Goal: Information Seeking & Learning: Learn about a topic

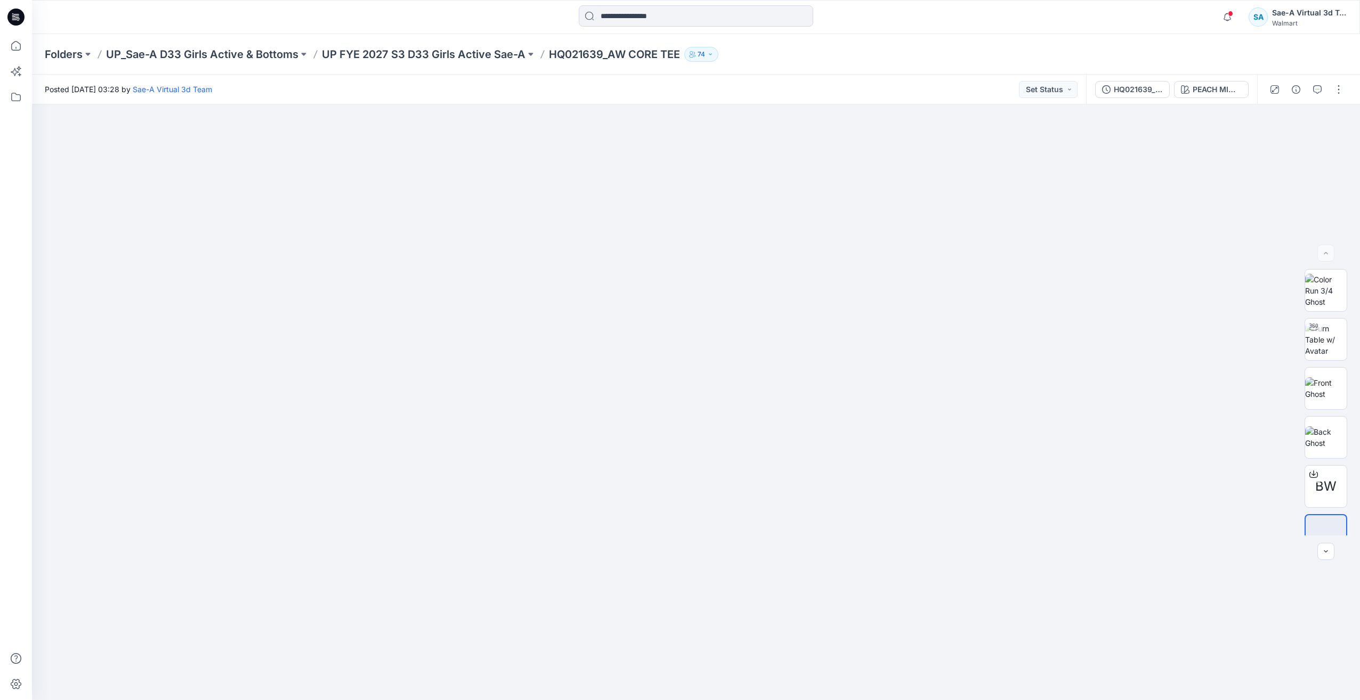
click at [9, 14] on icon at bounding box center [15, 17] width 17 height 17
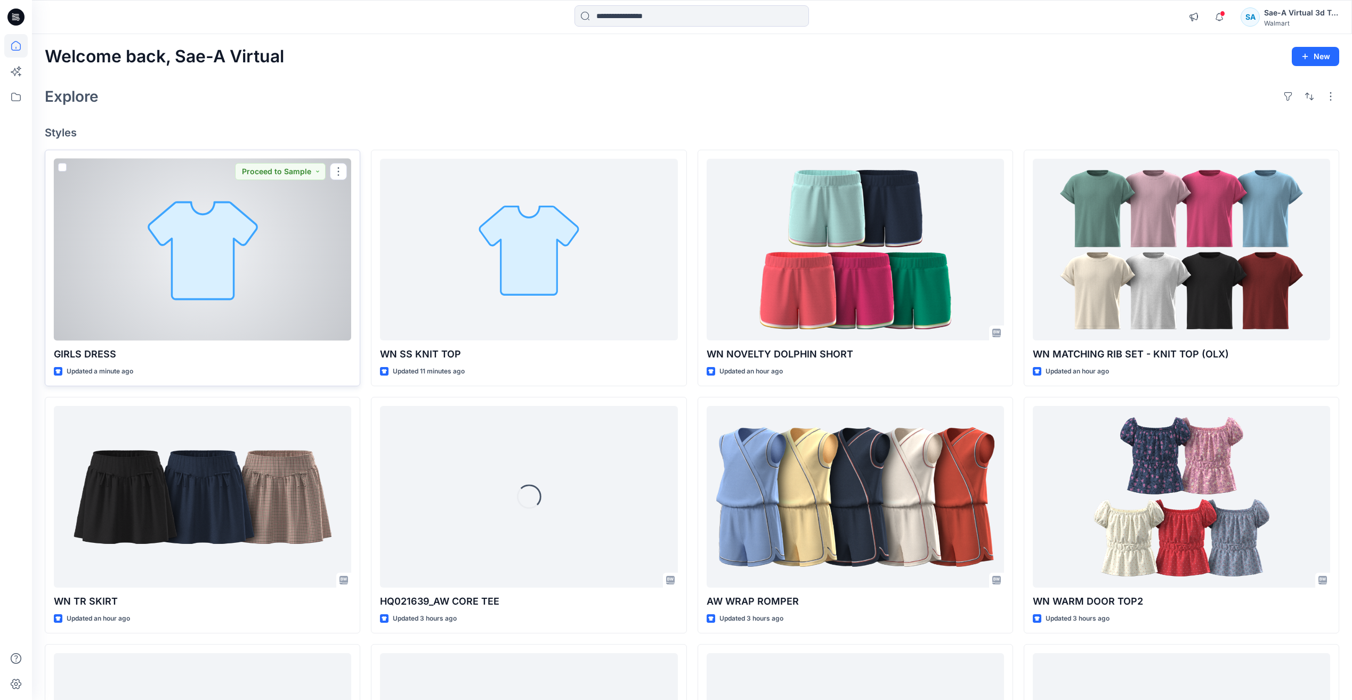
click at [317, 259] on div at bounding box center [202, 250] width 297 height 182
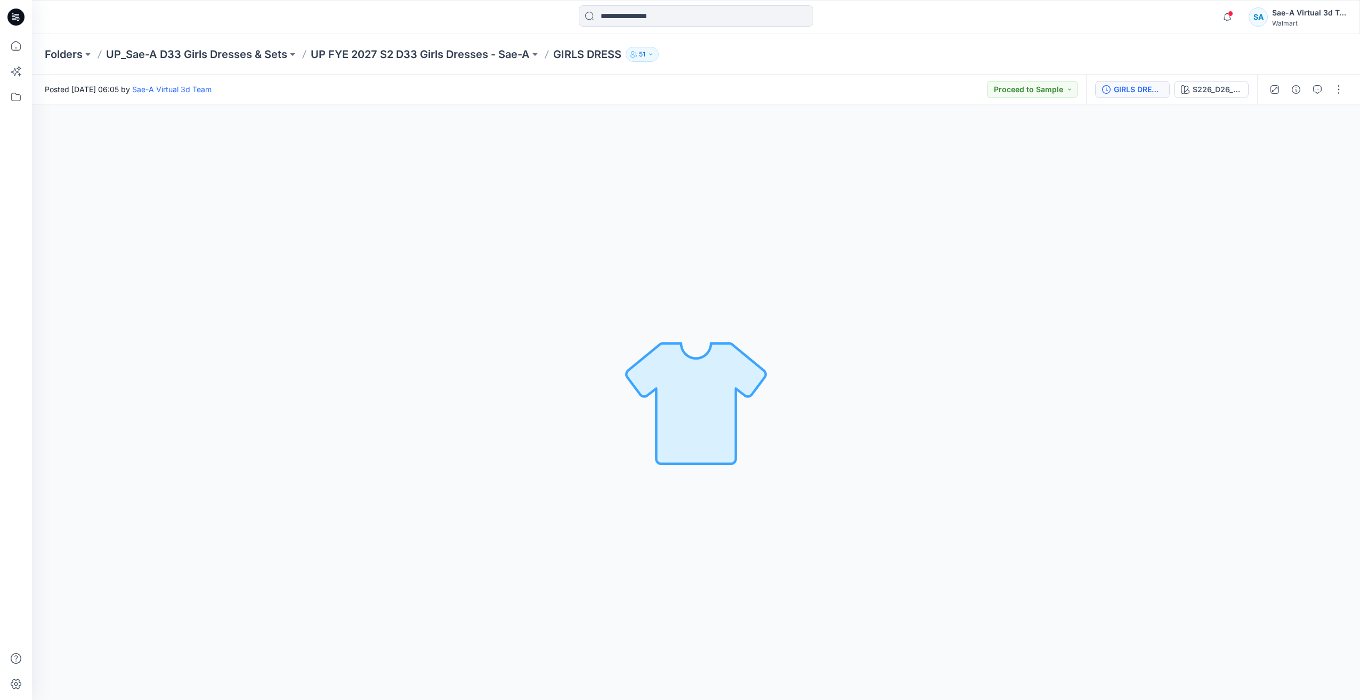
click at [661, 90] on div "GIRLS DRESS_FULL COLORWAYS" at bounding box center [1138, 90] width 49 height 12
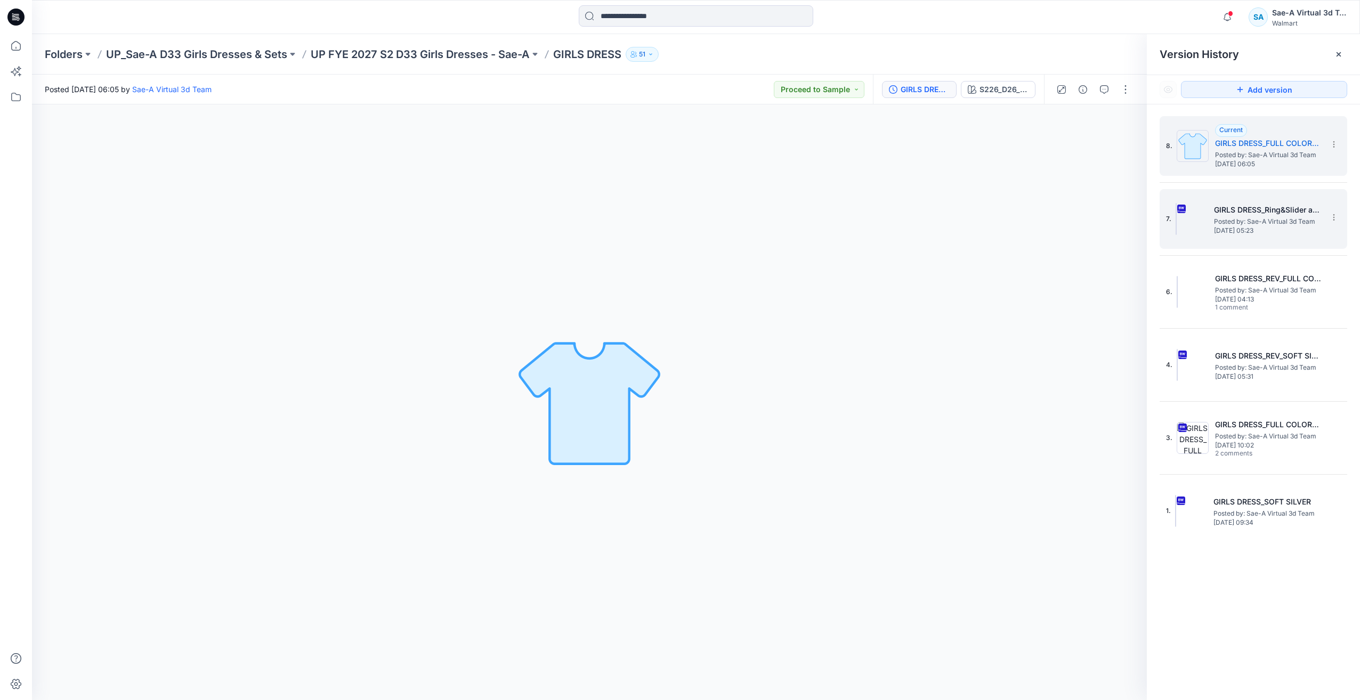
click at [661, 218] on span "Posted by: Sae-A Virtual 3d Team" at bounding box center [1267, 221] width 107 height 11
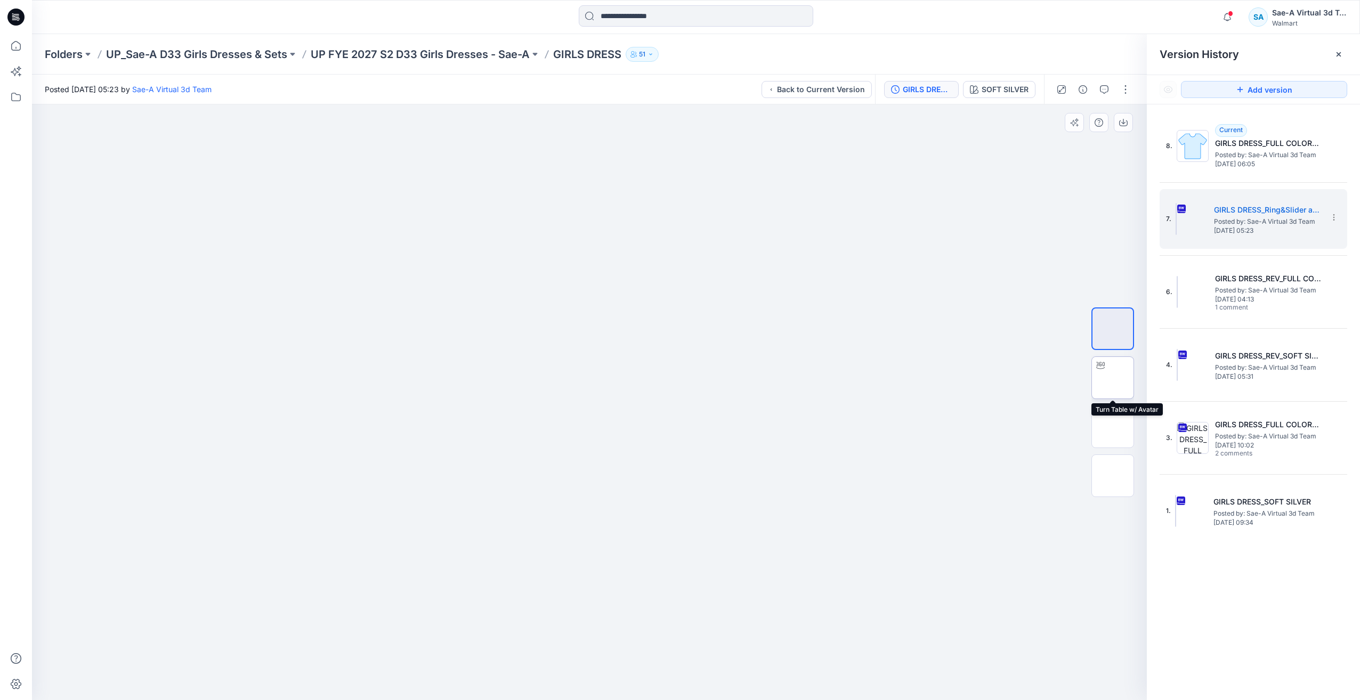
click at [661, 378] on img at bounding box center [1113, 378] width 0 height 0
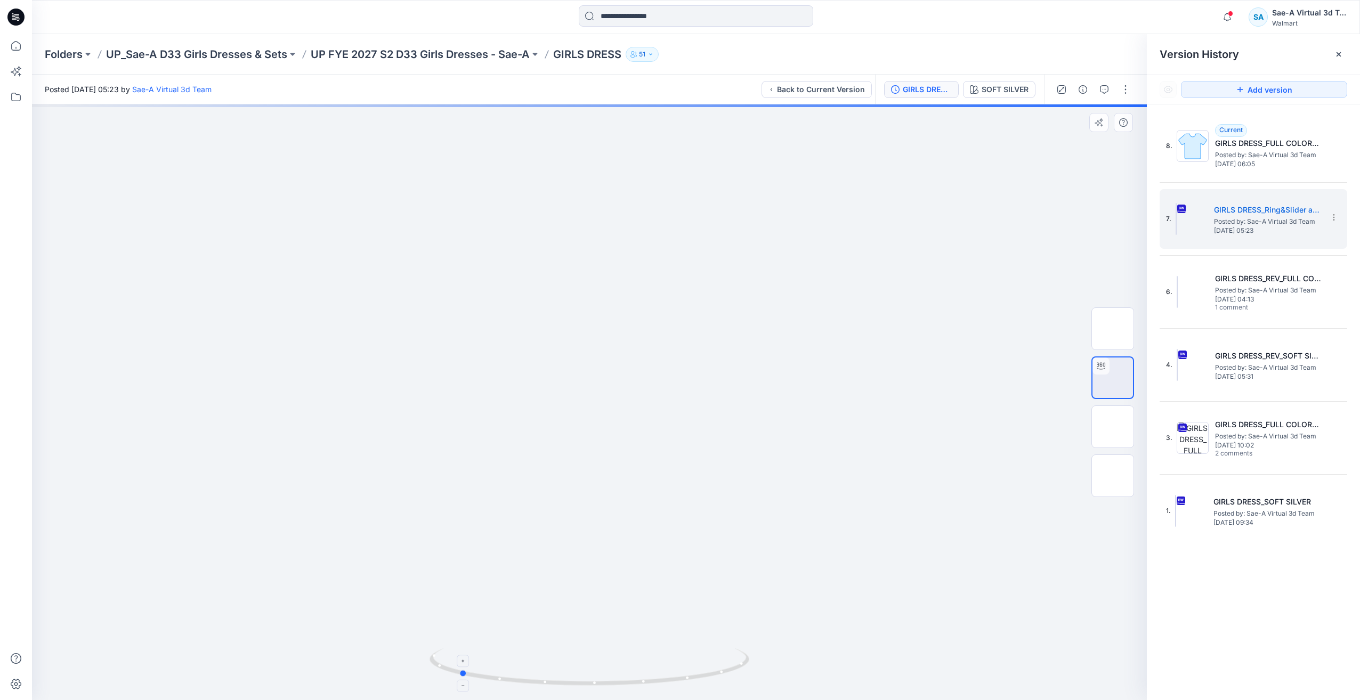
drag, startPoint x: 676, startPoint y: 679, endPoint x: 572, endPoint y: 672, distance: 104.2
click at [572, 672] on icon at bounding box center [590, 669] width 322 height 40
drag, startPoint x: 720, startPoint y: 331, endPoint x: 712, endPoint y: 468, distance: 136.6
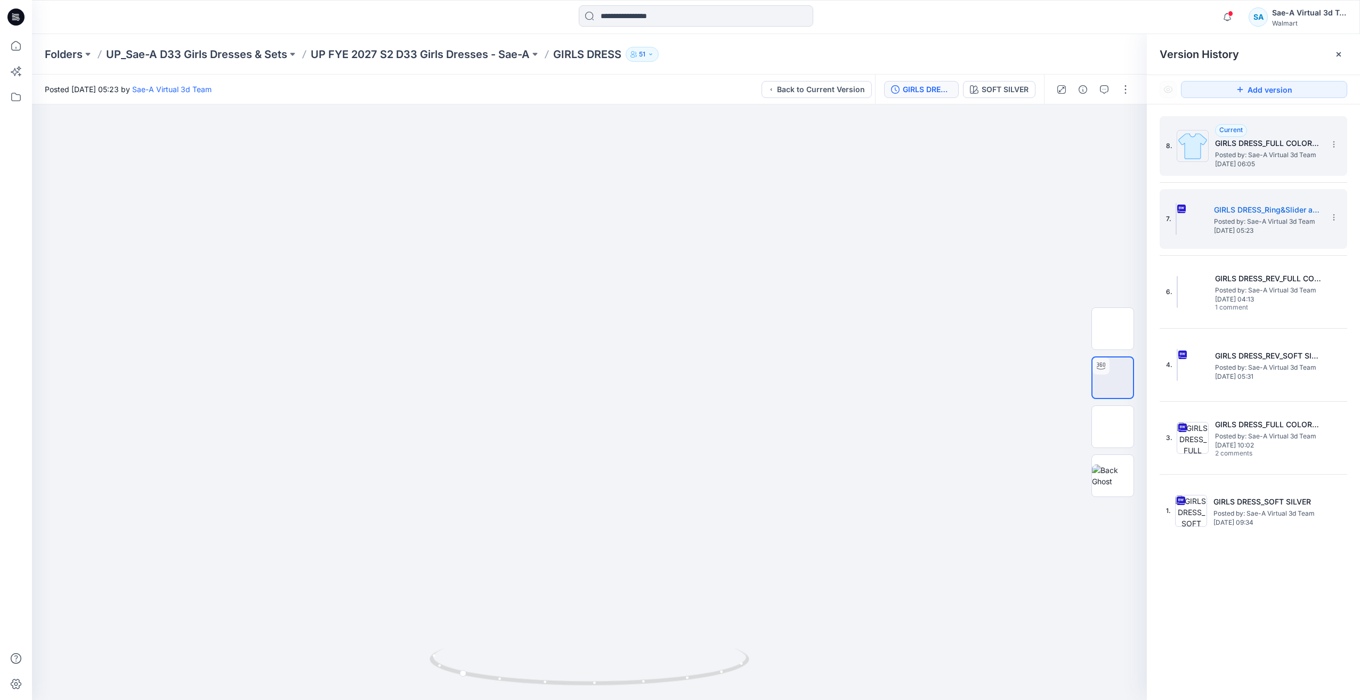
click at [661, 150] on span "Posted by: Sae-A Virtual 3d Team" at bounding box center [1268, 155] width 107 height 11
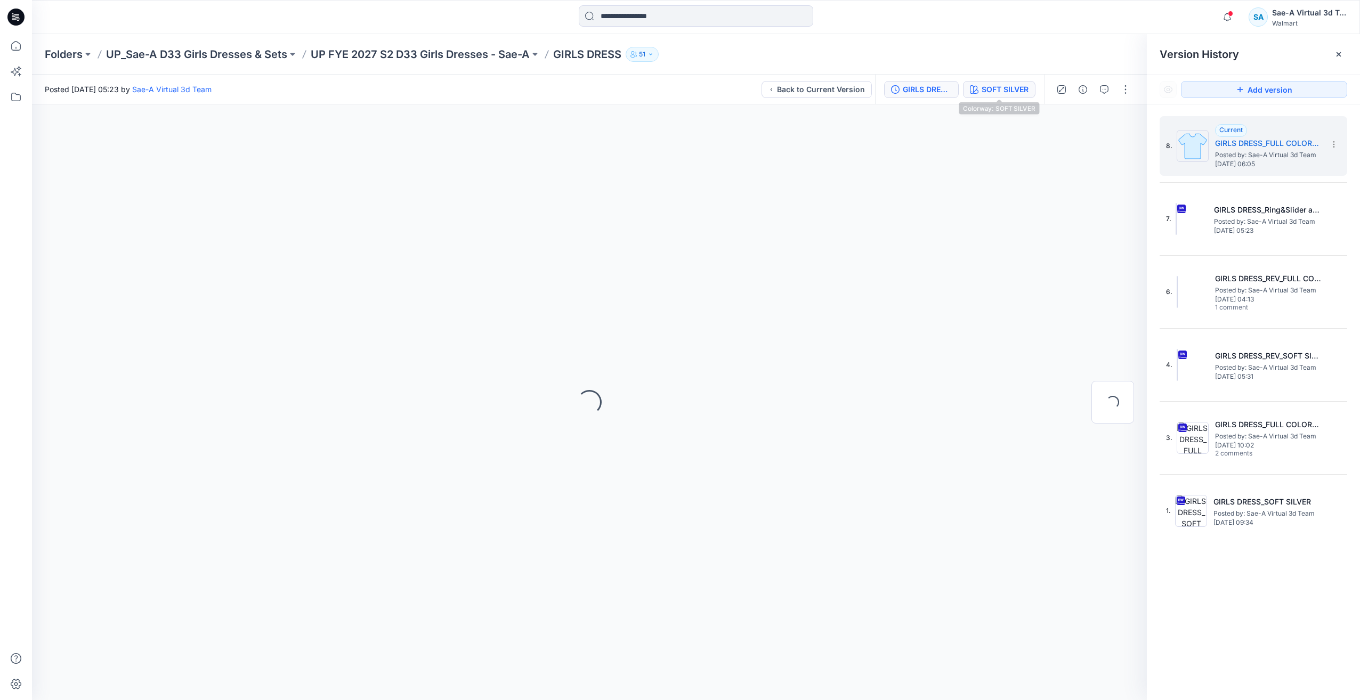
click at [661, 93] on div "SOFT SILVER" at bounding box center [1005, 90] width 47 height 12
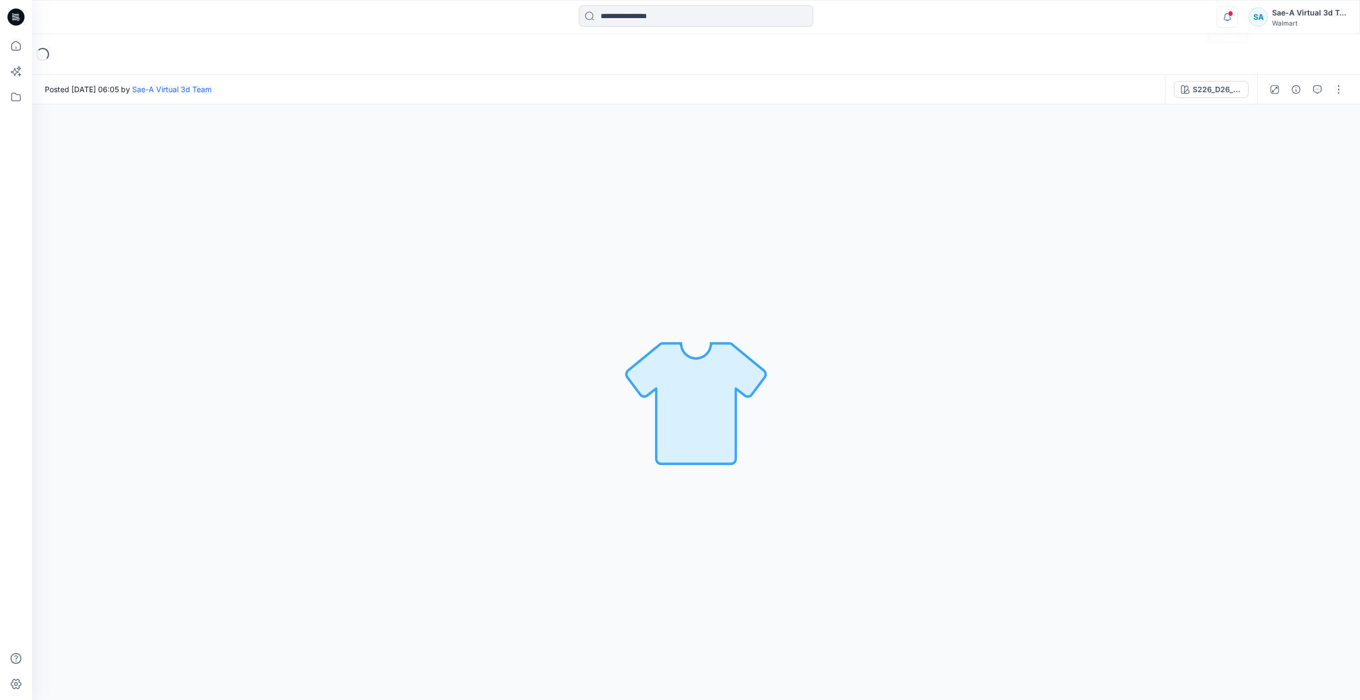
click at [1227, 16] on icon "button" at bounding box center [1227, 16] width 20 height 21
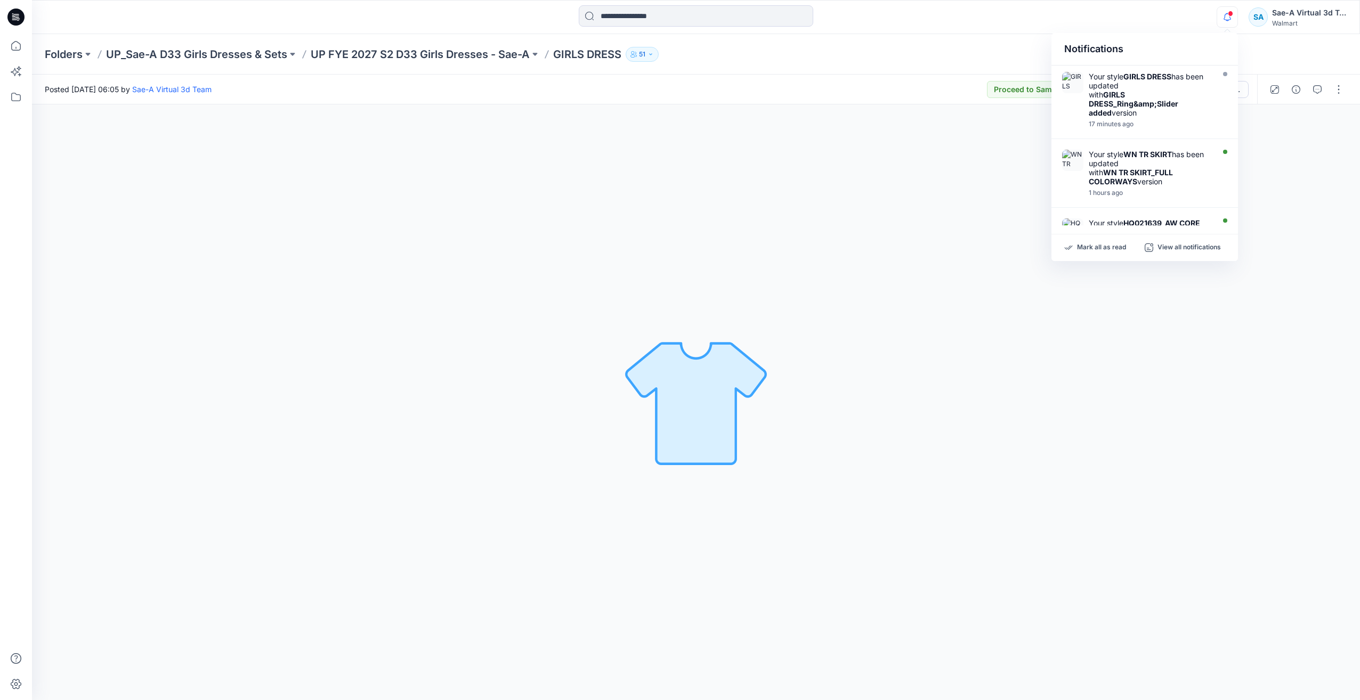
click at [1159, 28] on div "Notifications Your style GIRLS DRESS has been updated with GIRLS DRESS_Ring&amp…" at bounding box center [695, 16] width 1327 height 23
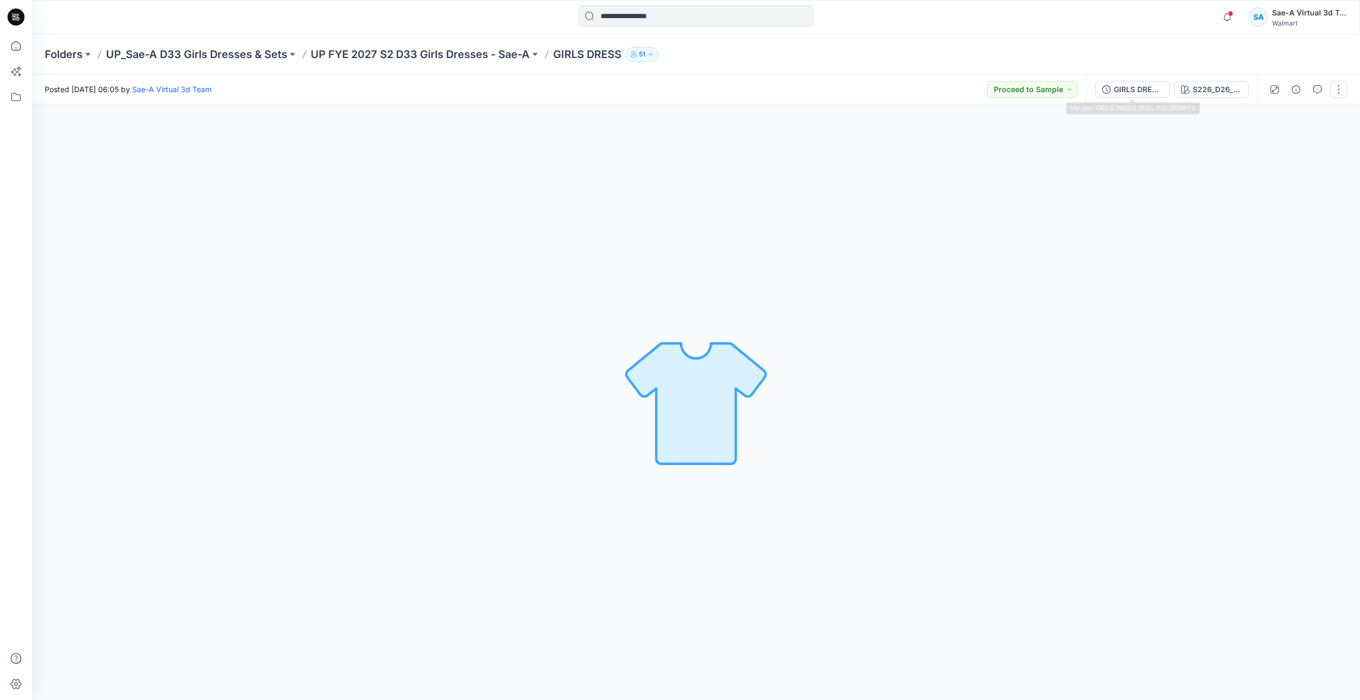
click at [1129, 85] on div "GIRLS DRESS_FULL COLORWAYS" at bounding box center [1138, 90] width 49 height 12
click at [1140, 80] on div "GIRLS DRESS_FULL COLORWAYS S226_D26_WN_Graphic Postcards V1_CW1_Aqua Pearl_WM_M…" at bounding box center [1171, 90] width 171 height 30
click at [1140, 83] on button "GIRLS DRESS_FULL COLORWAYS" at bounding box center [1132, 89] width 75 height 17
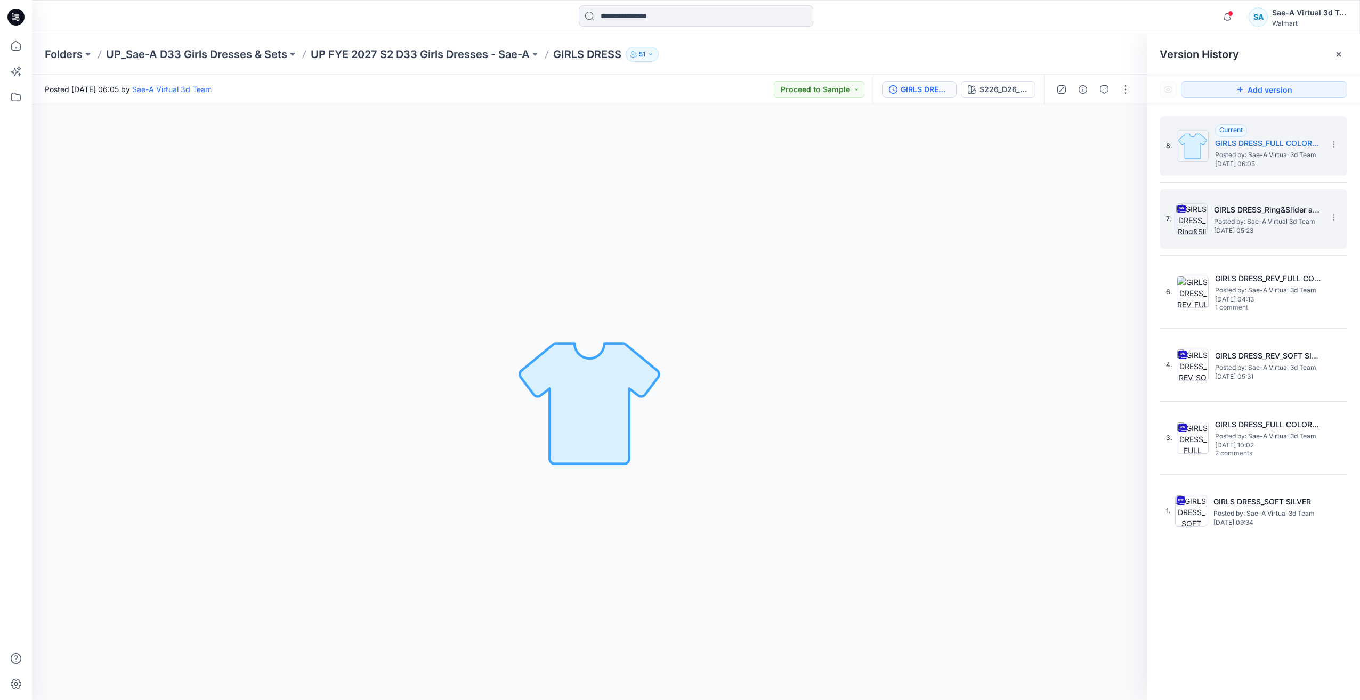
click at [1272, 230] on span "[DATE] 05:23" at bounding box center [1267, 230] width 107 height 7
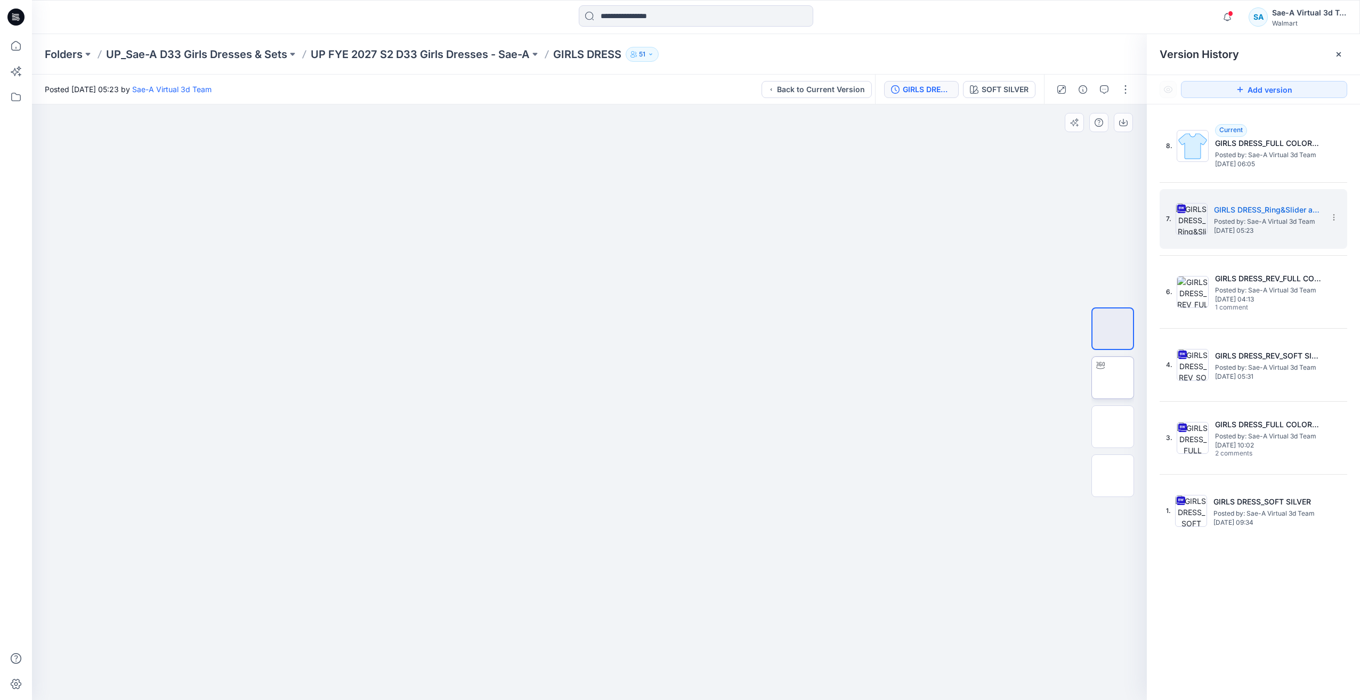
click at [1113, 378] on img at bounding box center [1113, 378] width 0 height 0
